Goal: Information Seeking & Learning: Learn about a topic

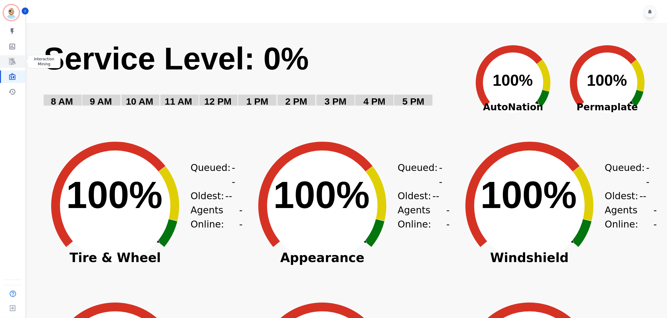
click at [8, 60] on icon "Sidebar" at bounding box center [12, 62] width 8 height 8
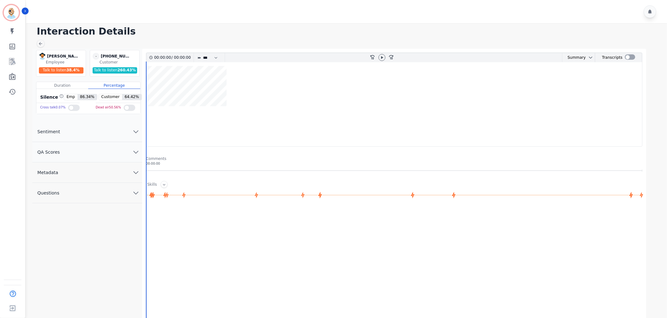
click at [117, 149] on button "QA Scores" at bounding box center [87, 152] width 110 height 20
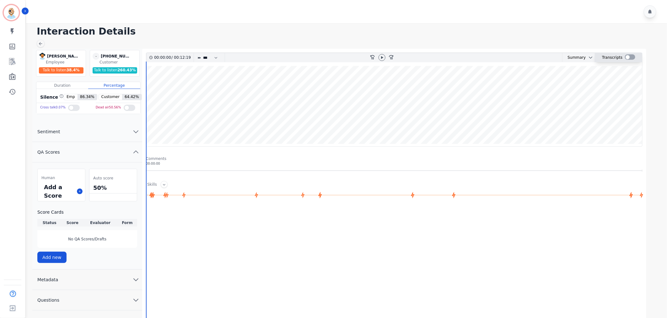
click at [629, 60] on div at bounding box center [630, 57] width 10 height 9
click at [629, 57] on div at bounding box center [630, 56] width 10 height 5
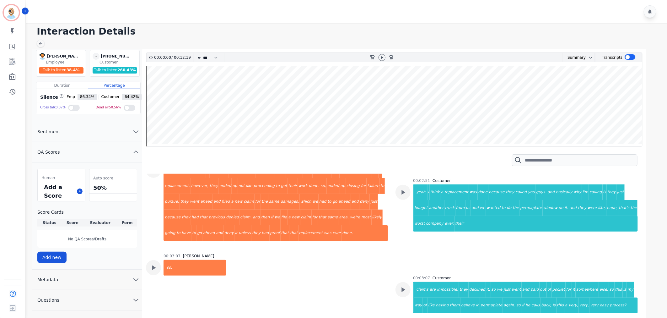
scroll to position [593, 0]
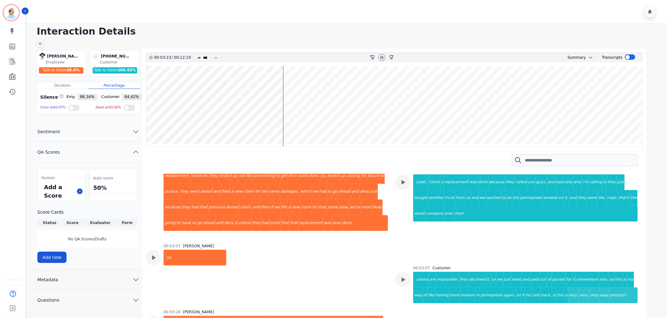
click at [371, 260] on div "00:03:07 [PERSON_NAME] so," at bounding box center [267, 272] width 242 height 58
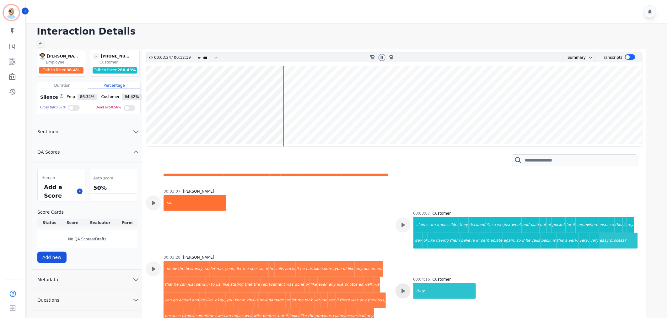
scroll to position [663, 0]
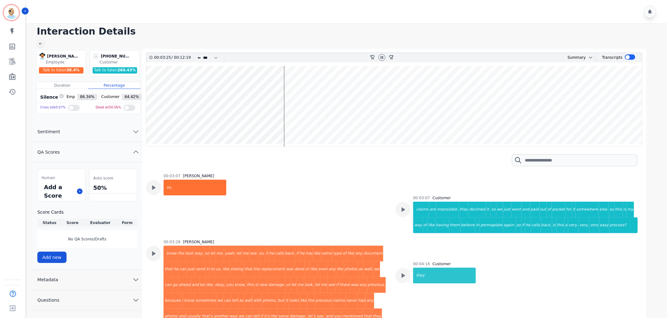
click at [533, 261] on div "00:04:16 Customer they" at bounding box center [517, 306] width 242 height 90
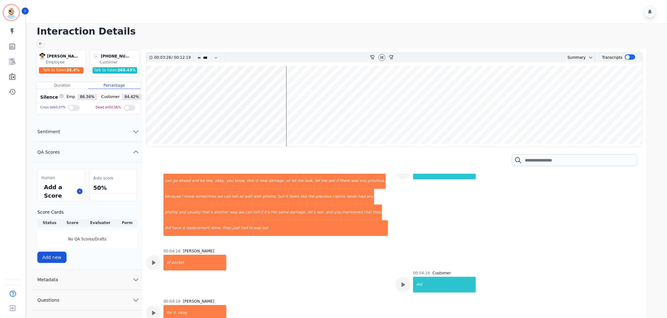
scroll to position [837, 0]
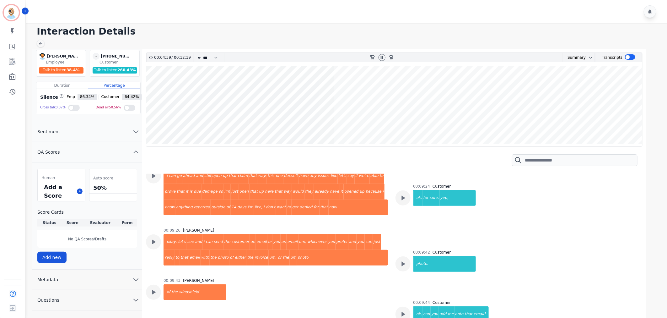
scroll to position [1640, 0]
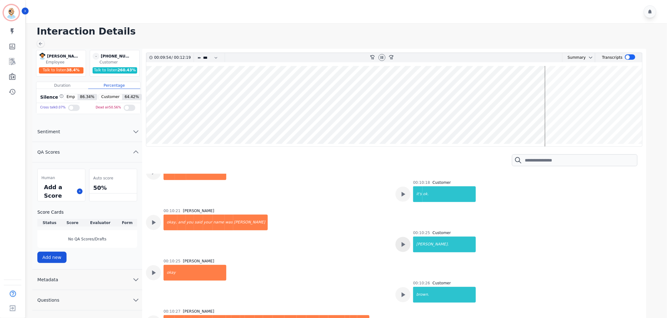
scroll to position [1954, 0]
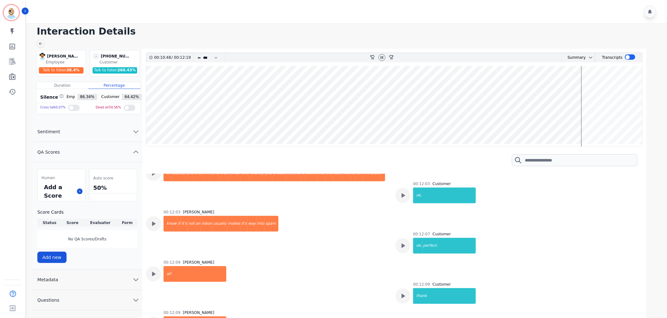
scroll to position [2460, 0]
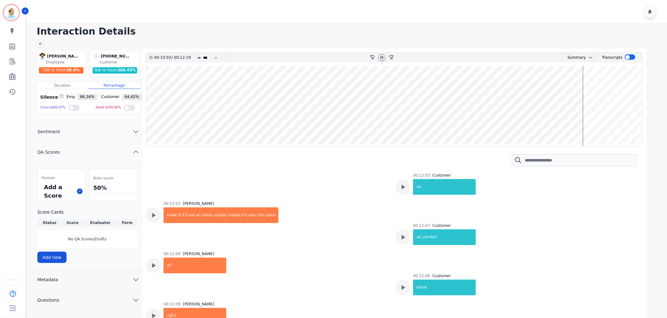
click at [382, 58] on icon at bounding box center [382, 57] width 5 height 5
